Goal: Task Accomplishment & Management: Use online tool/utility

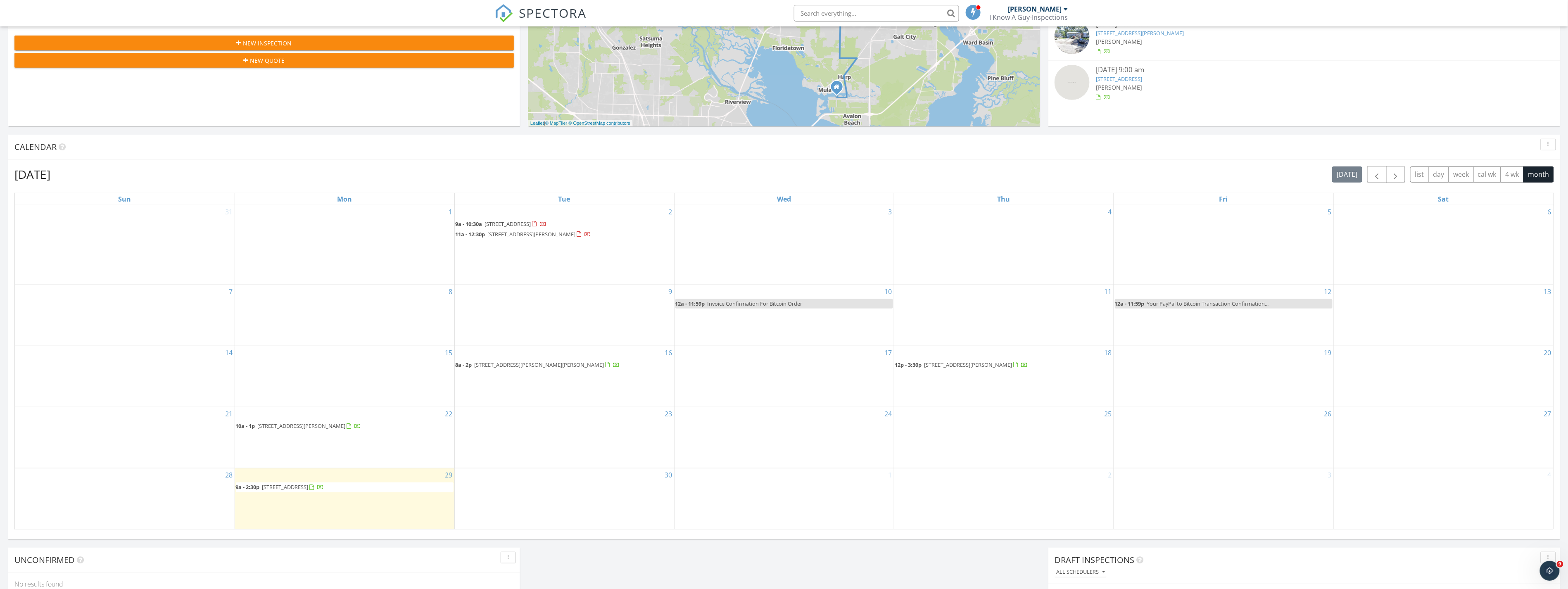
scroll to position [229, 0]
click at [309, 485] on span "5647 Dunridge Drive , Pace 32571" at bounding box center [285, 486] width 46 height 8
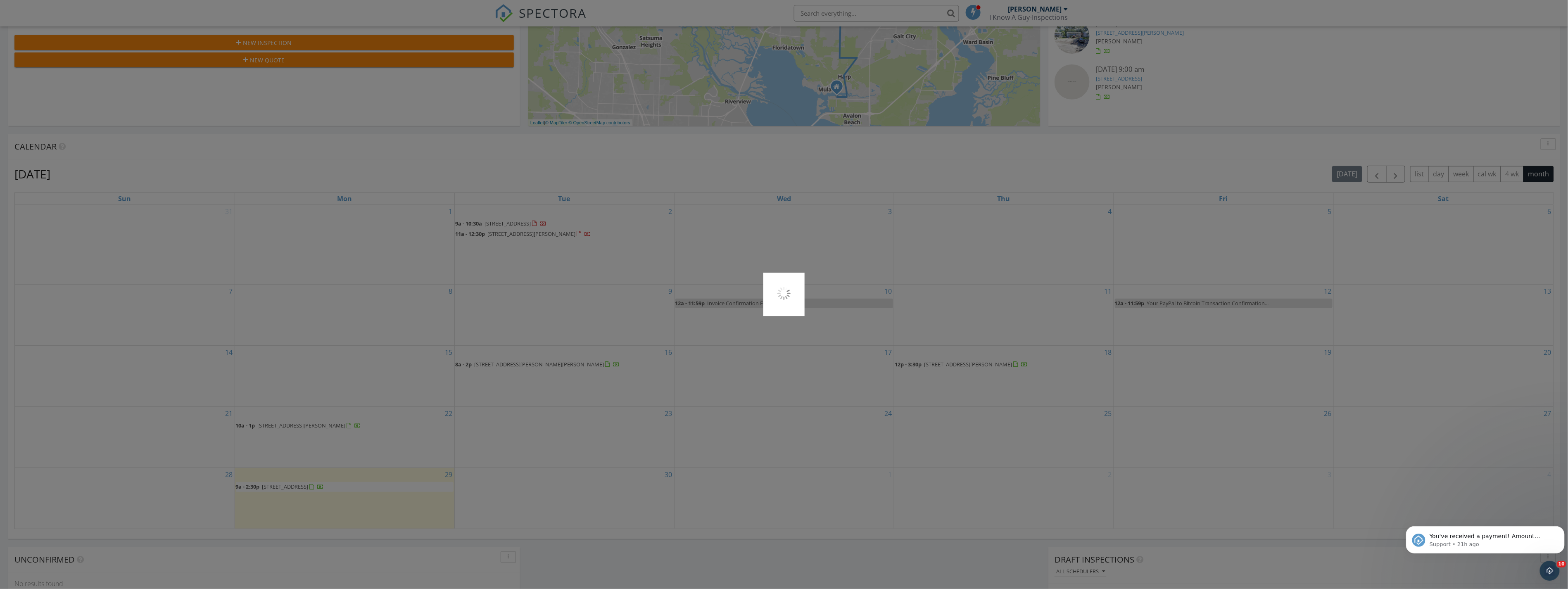
scroll to position [0, 0]
